Goal: Task Accomplishment & Management: Manage account settings

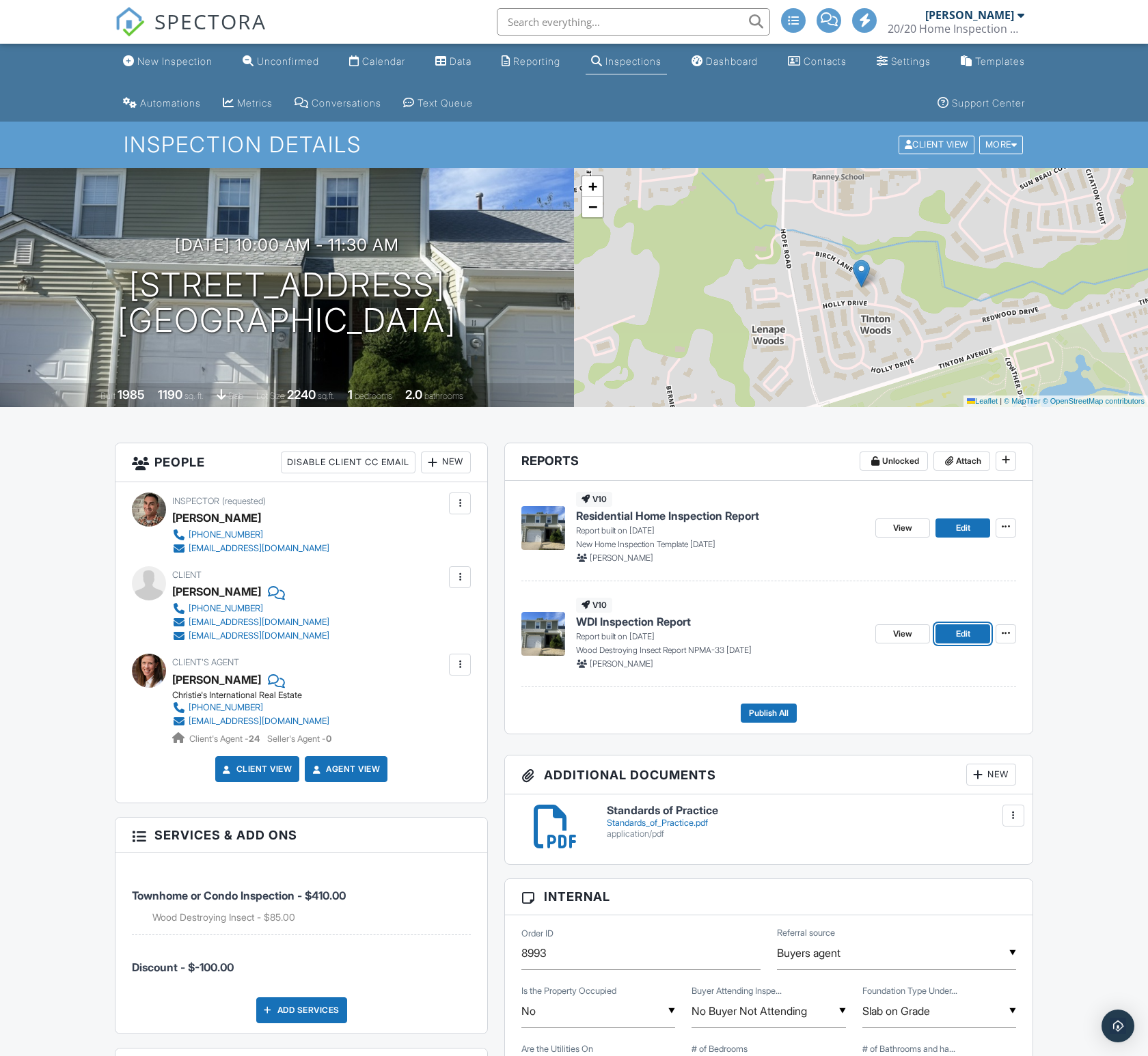
click at [983, 635] on link "Edit" at bounding box center [963, 633] width 55 height 19
click at [1009, 149] on div "More" at bounding box center [1001, 145] width 44 height 18
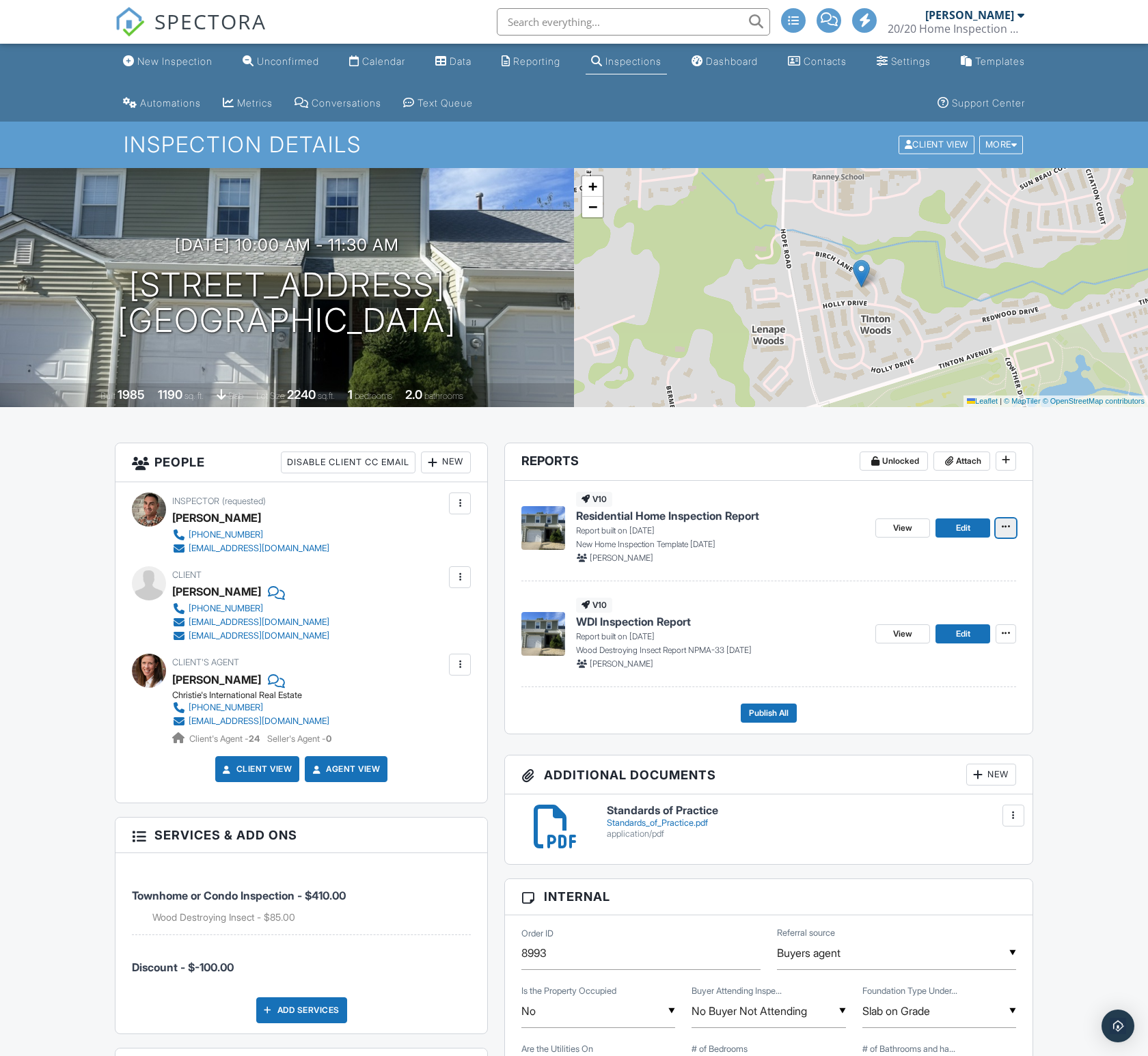
click at [1005, 528] on icon at bounding box center [1006, 526] width 8 height 9
click at [968, 528] on span "Edit" at bounding box center [962, 528] width 14 height 13
click at [972, 531] on link "Edit" at bounding box center [963, 528] width 55 height 19
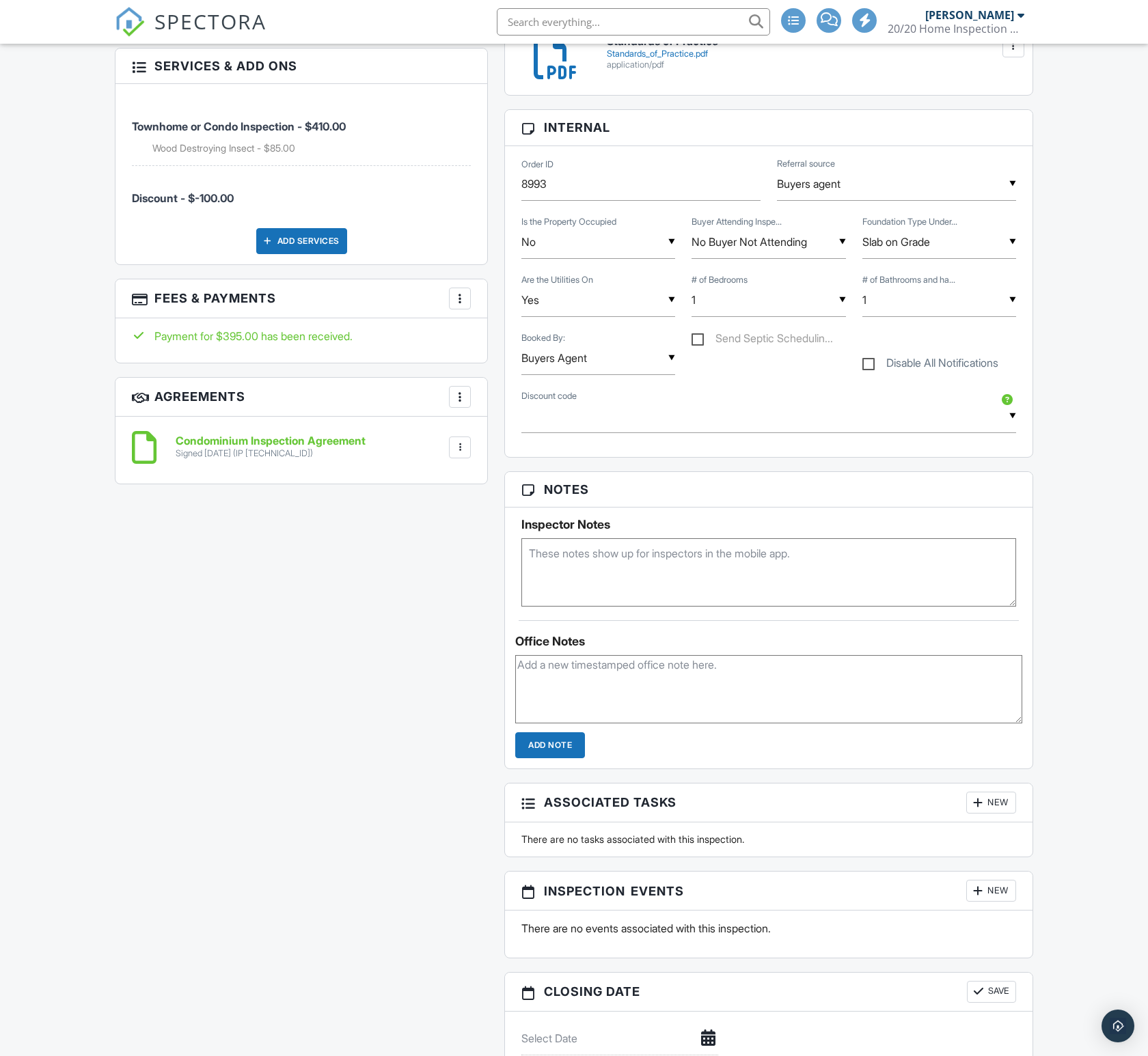
scroll to position [109, 0]
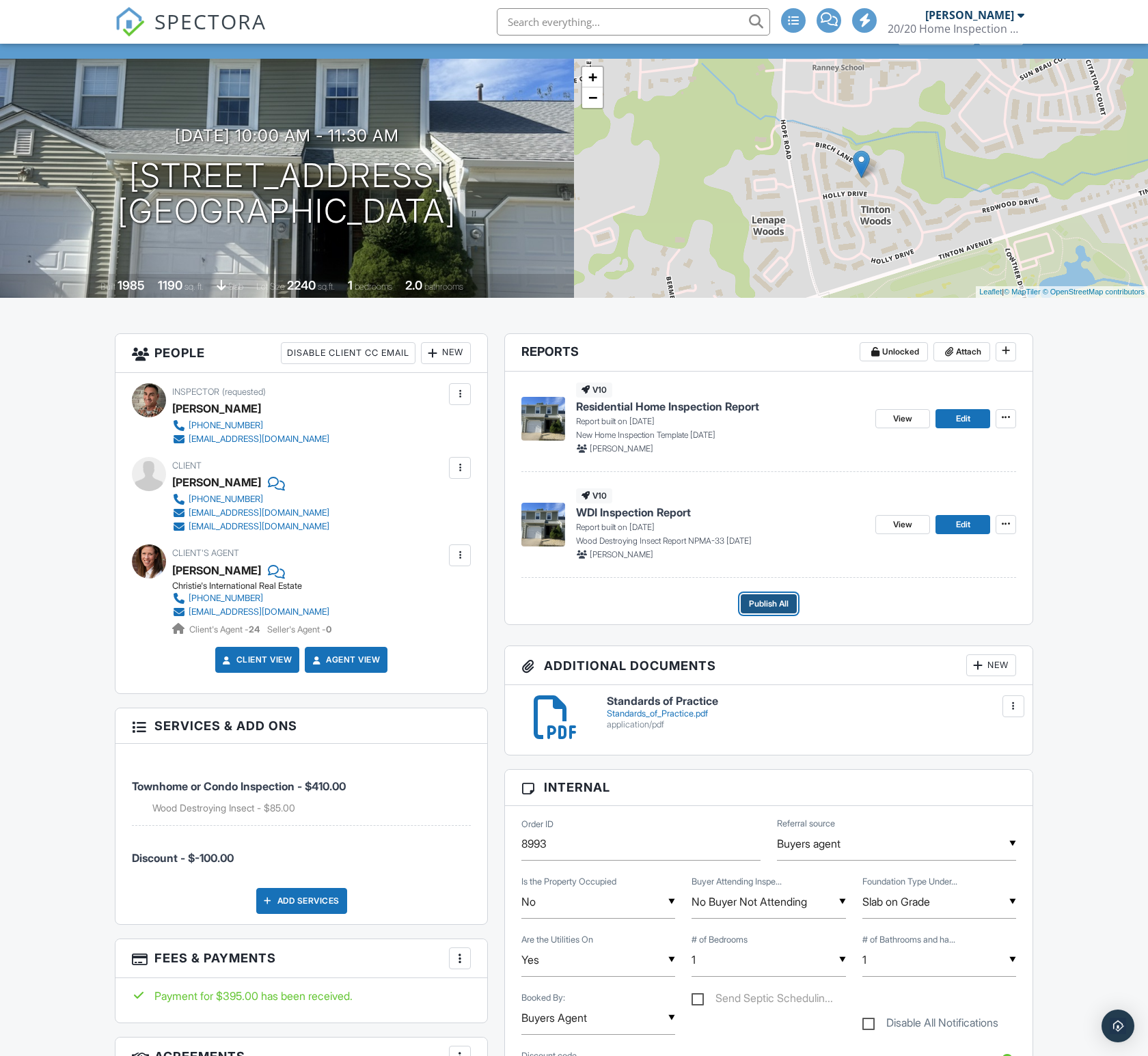
click at [777, 604] on span "Publish All" at bounding box center [769, 603] width 40 height 13
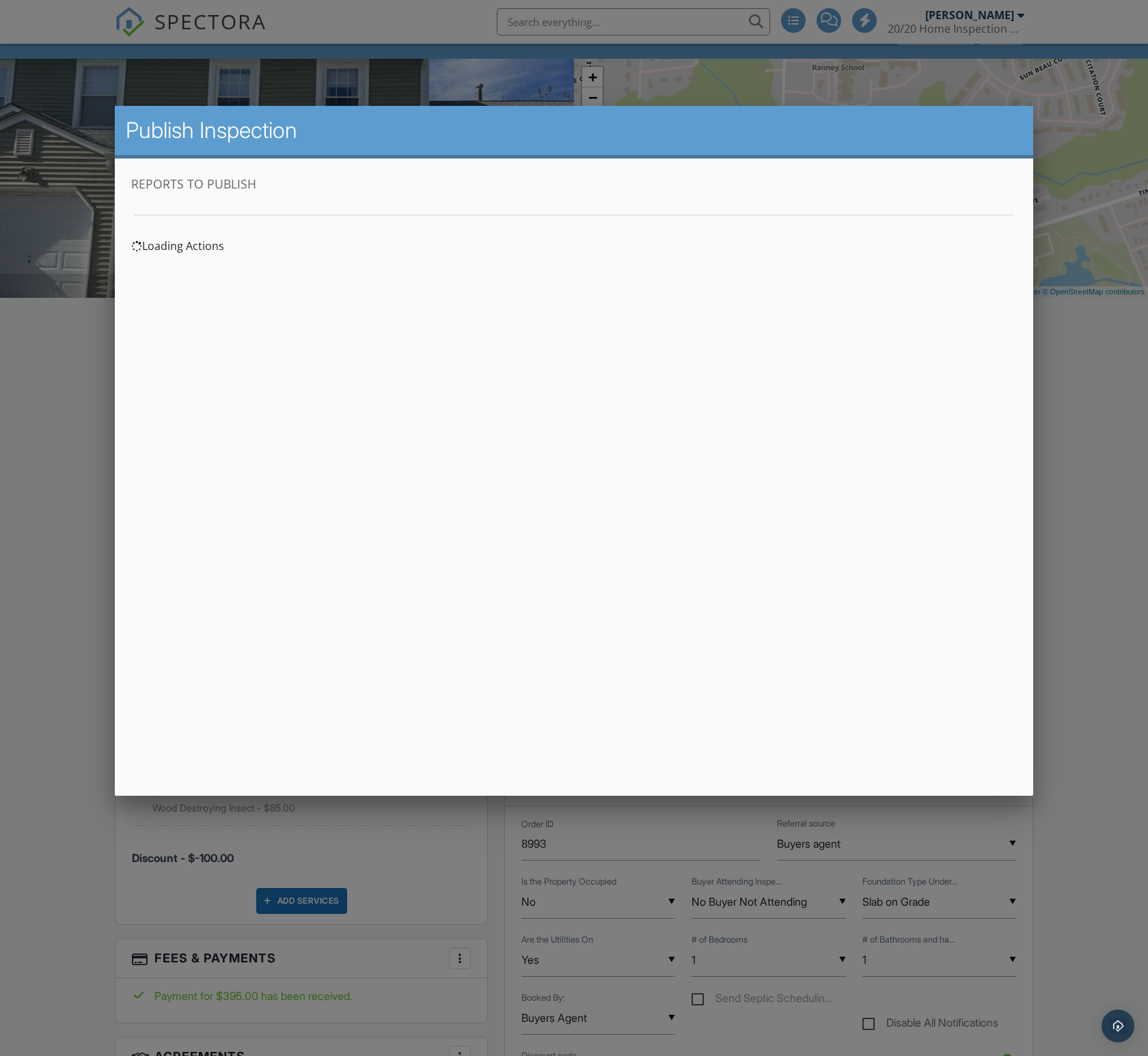
scroll to position [0, 0]
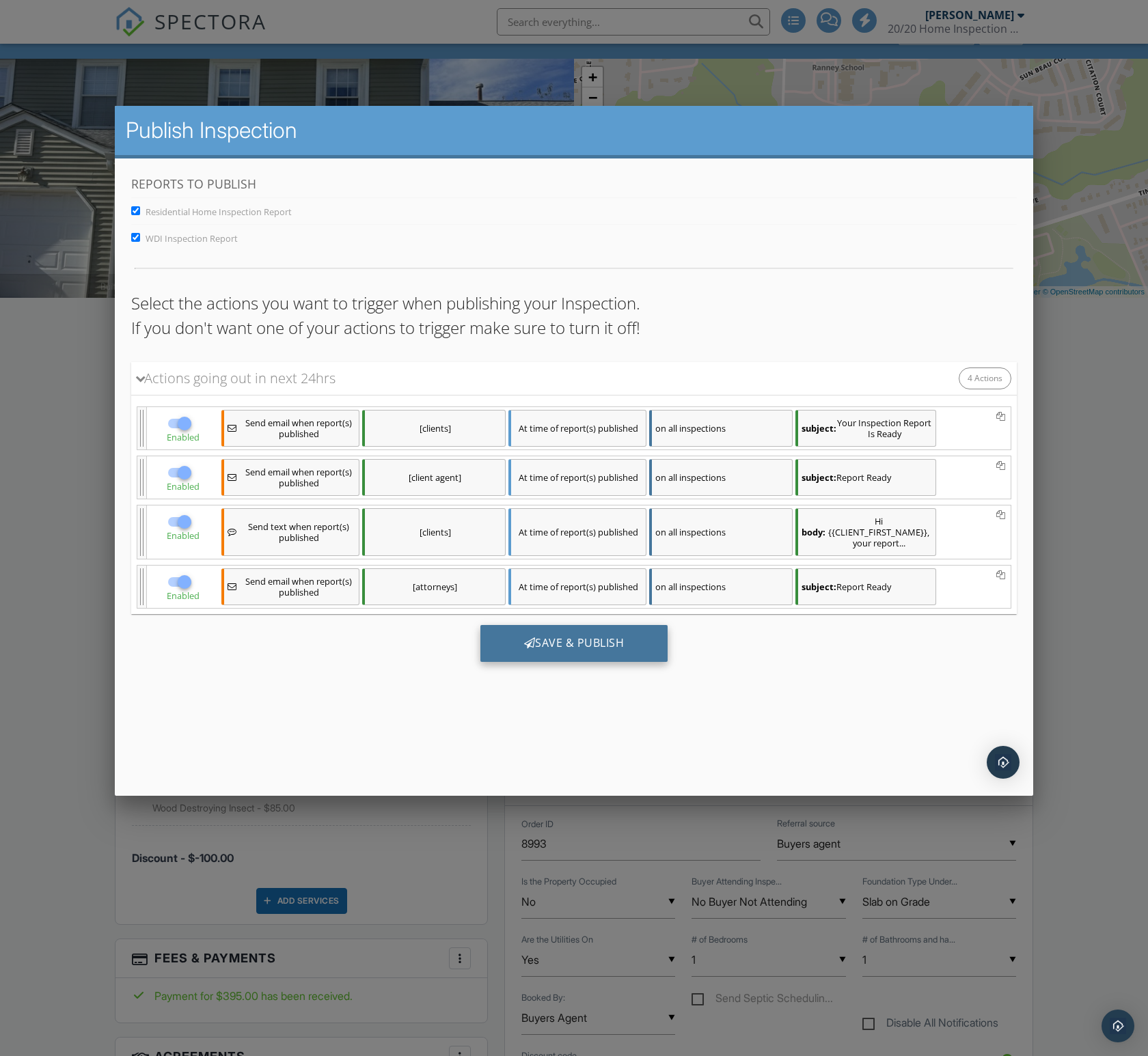
click at [597, 656] on div "Save & Publish" at bounding box center [574, 642] width 188 height 37
